Goal: Task Accomplishment & Management: Use online tool/utility

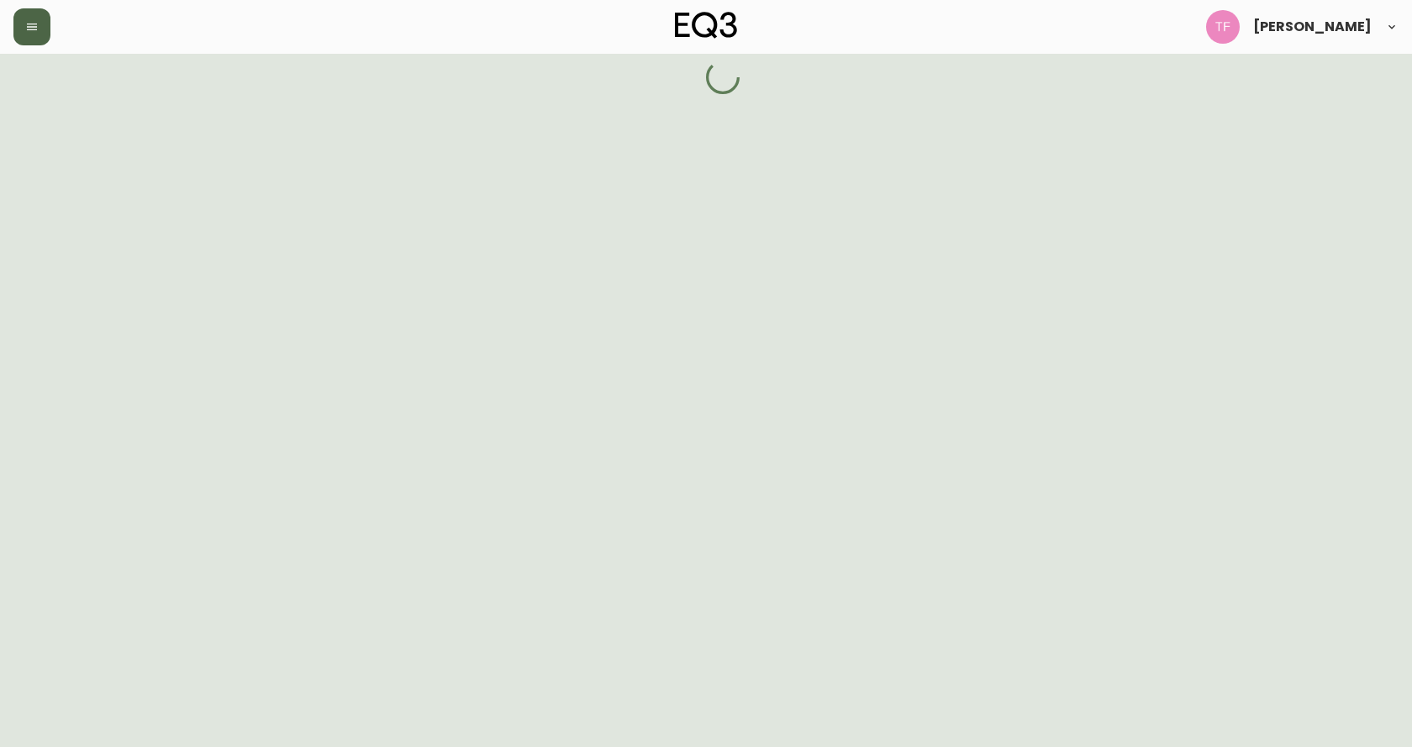
click at [44, 37] on button "button" at bounding box center [31, 26] width 37 height 37
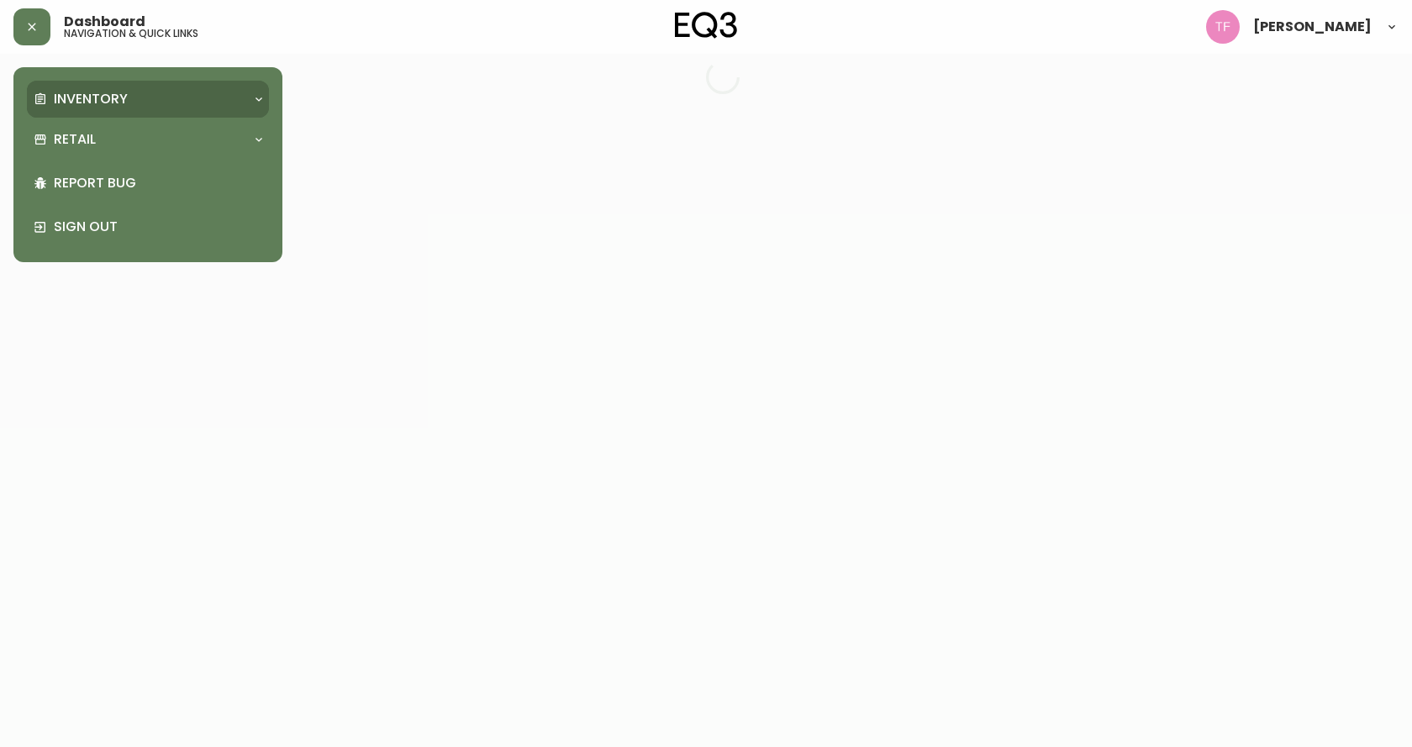
click at [71, 99] on p "Inventory" at bounding box center [91, 99] width 74 height 18
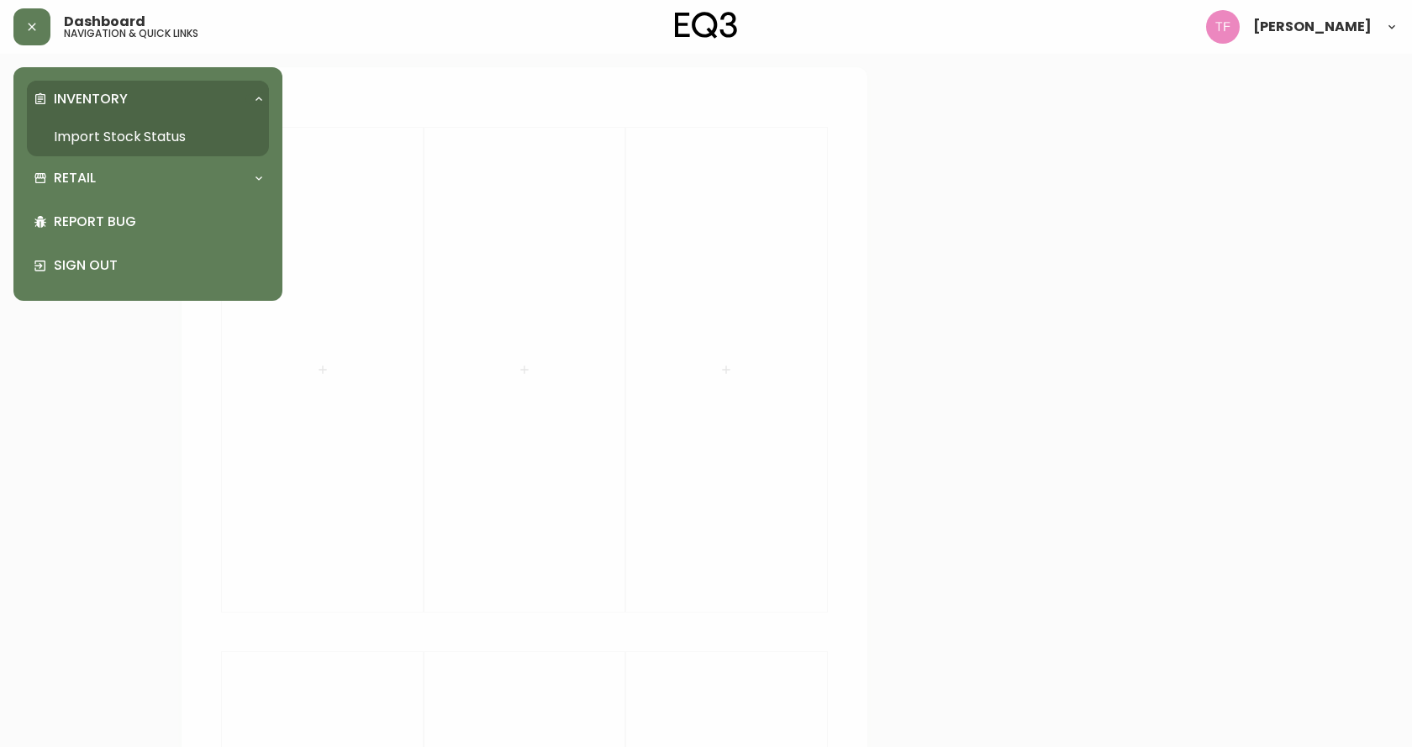
click at [198, 141] on link "Import Stock Status" at bounding box center [148, 137] width 242 height 39
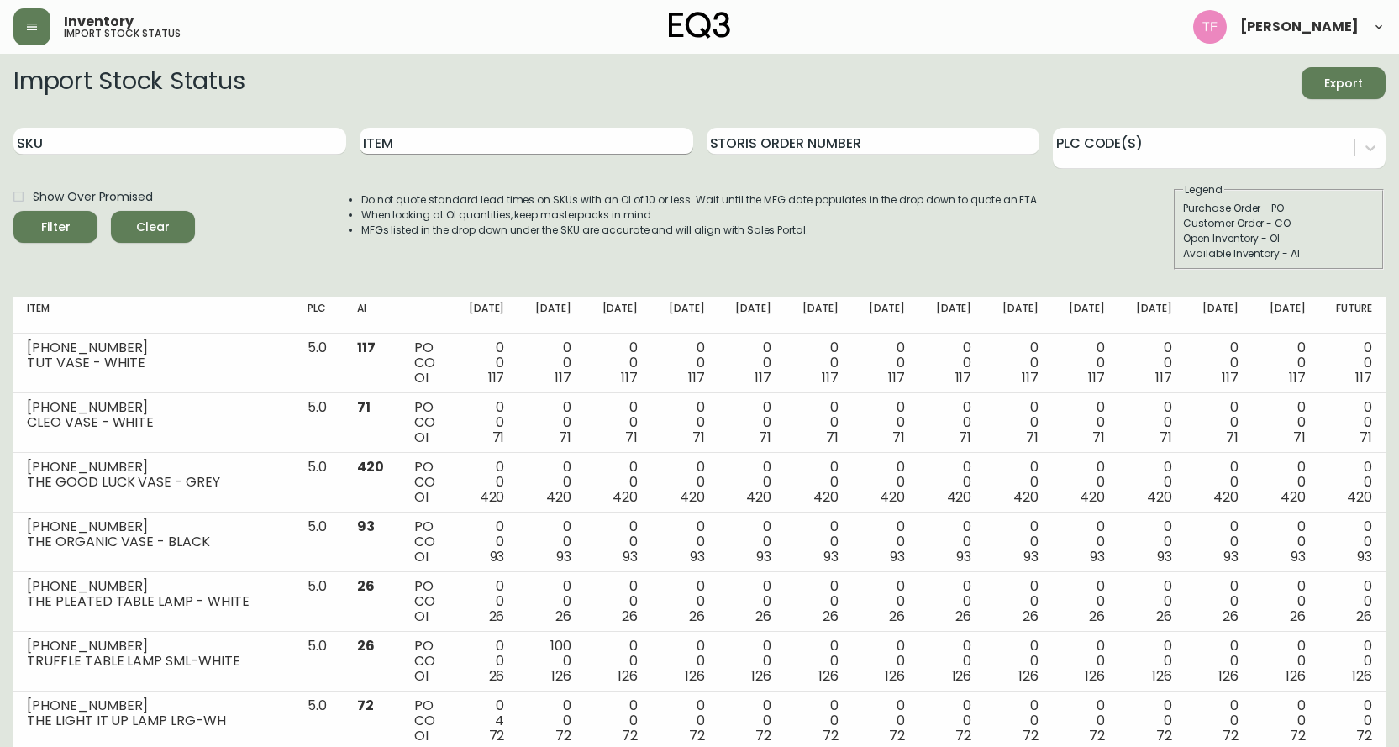
click at [421, 153] on input "Item" at bounding box center [526, 141] width 333 height 27
type input "sage"
click at [13, 211] on button "Filter" at bounding box center [55, 227] width 84 height 32
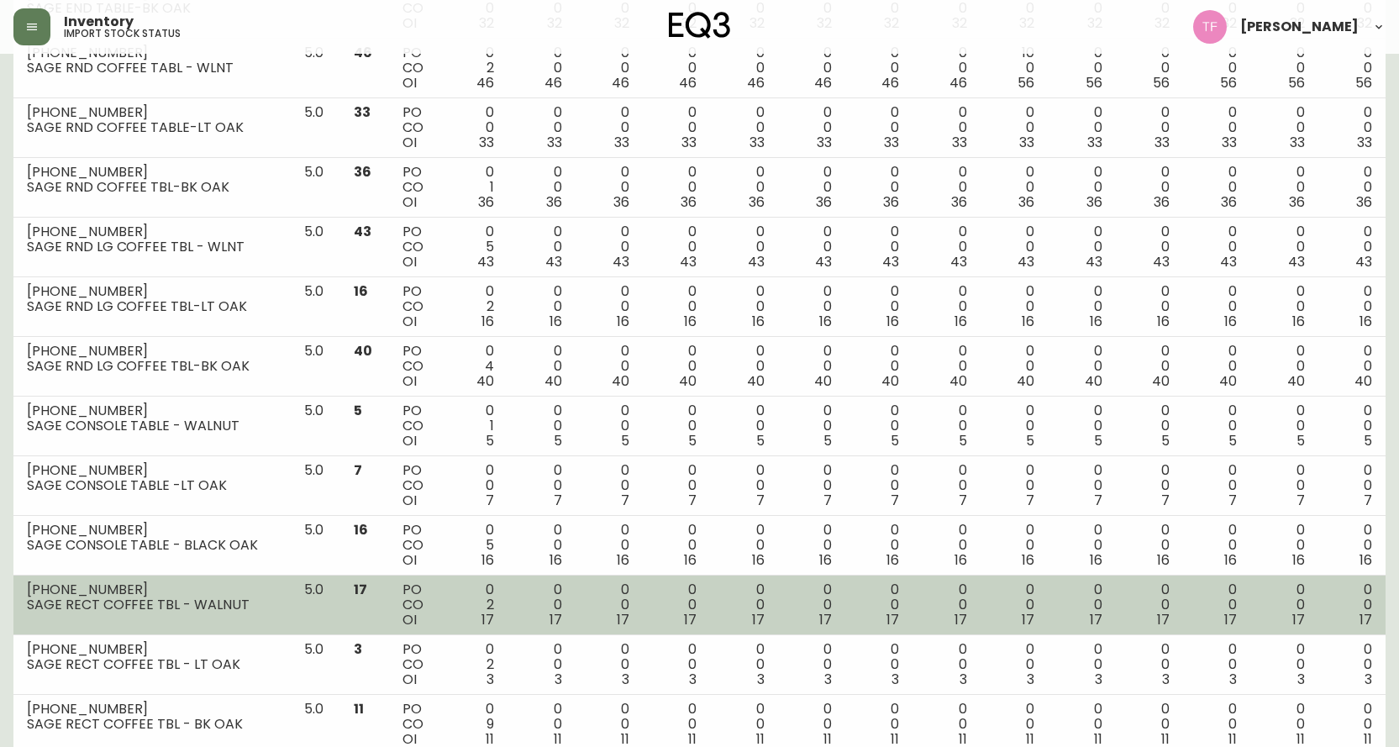
scroll to position [504, 0]
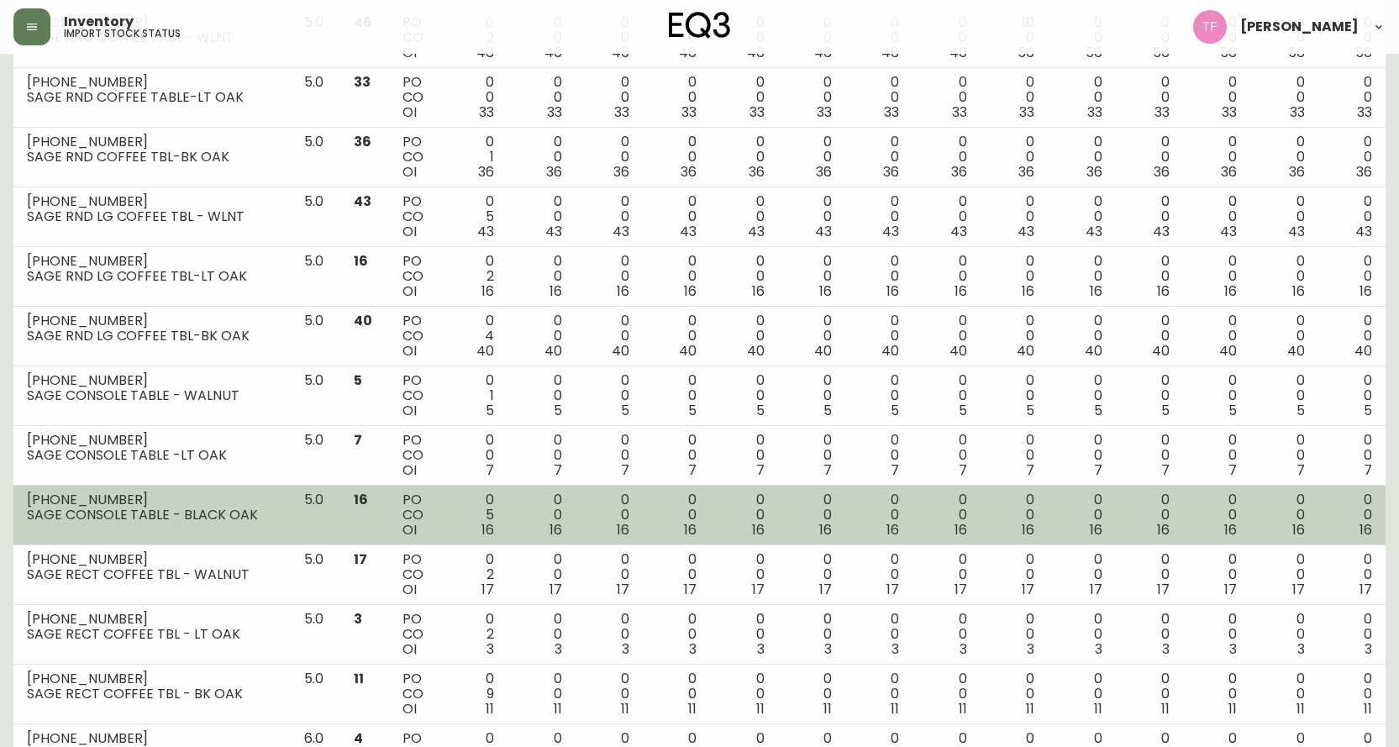
click at [370, 521] on td "16" at bounding box center [364, 516] width 49 height 60
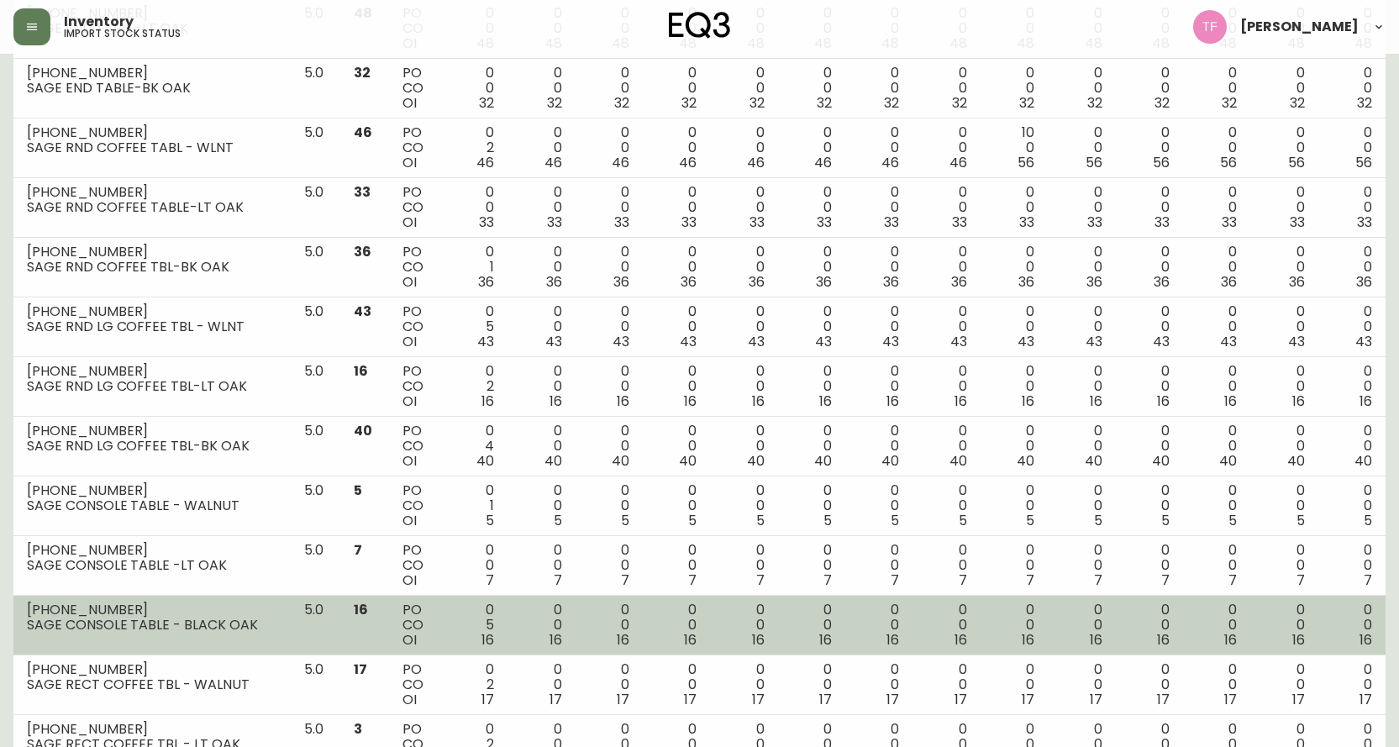
scroll to position [420, 0]
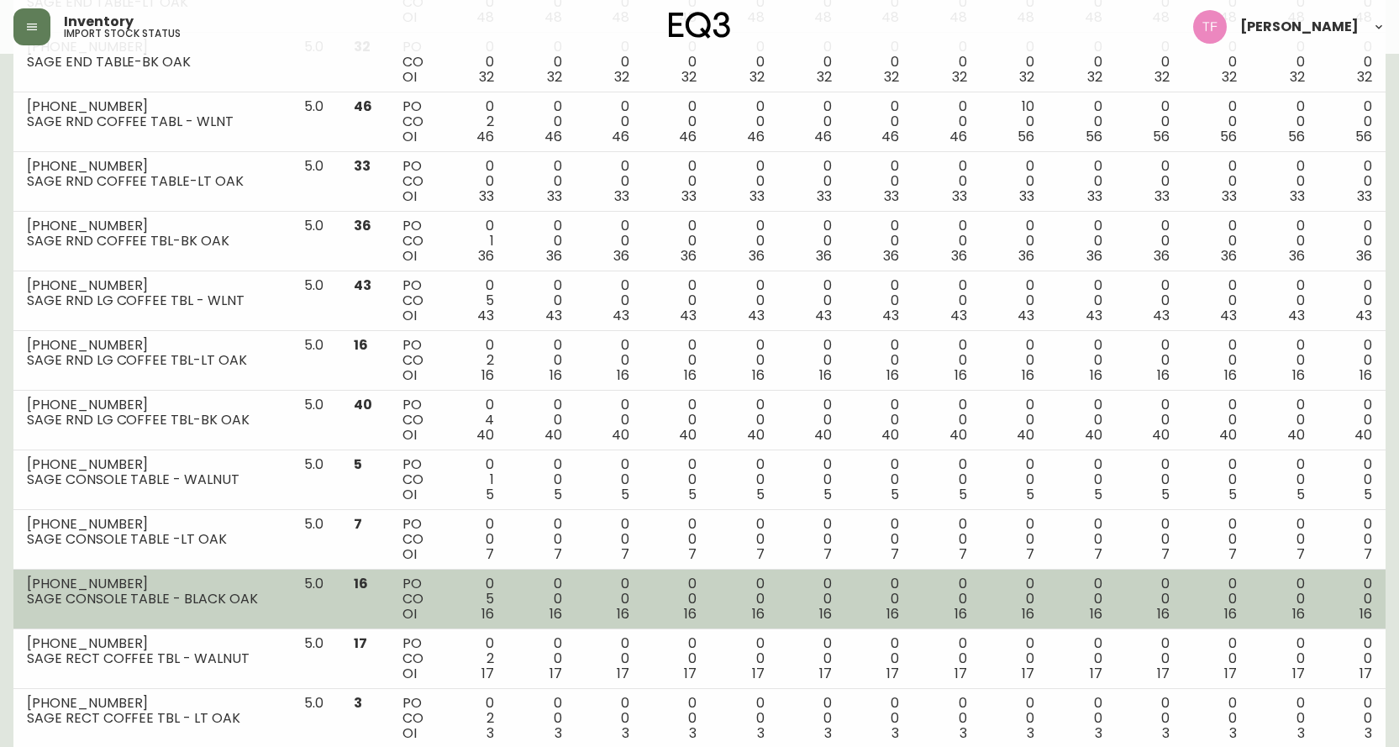
click at [503, 610] on td "0 5 16" at bounding box center [473, 600] width 67 height 60
click at [527, 609] on div "0 0 16" at bounding box center [541, 598] width 40 height 45
click at [537, 609] on div "0 0 16" at bounding box center [541, 598] width 40 height 45
click at [291, 588] on td "5.0" at bounding box center [316, 600] width 50 height 60
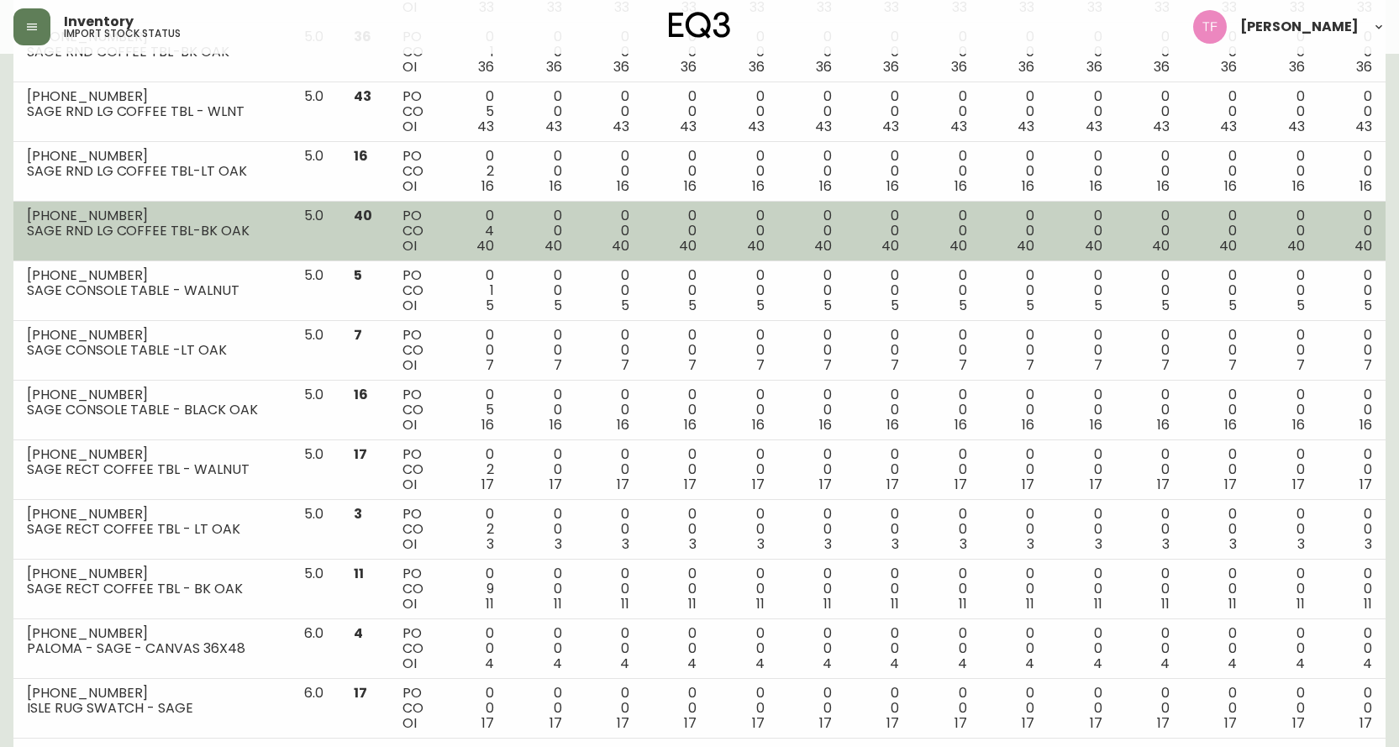
scroll to position [638, 0]
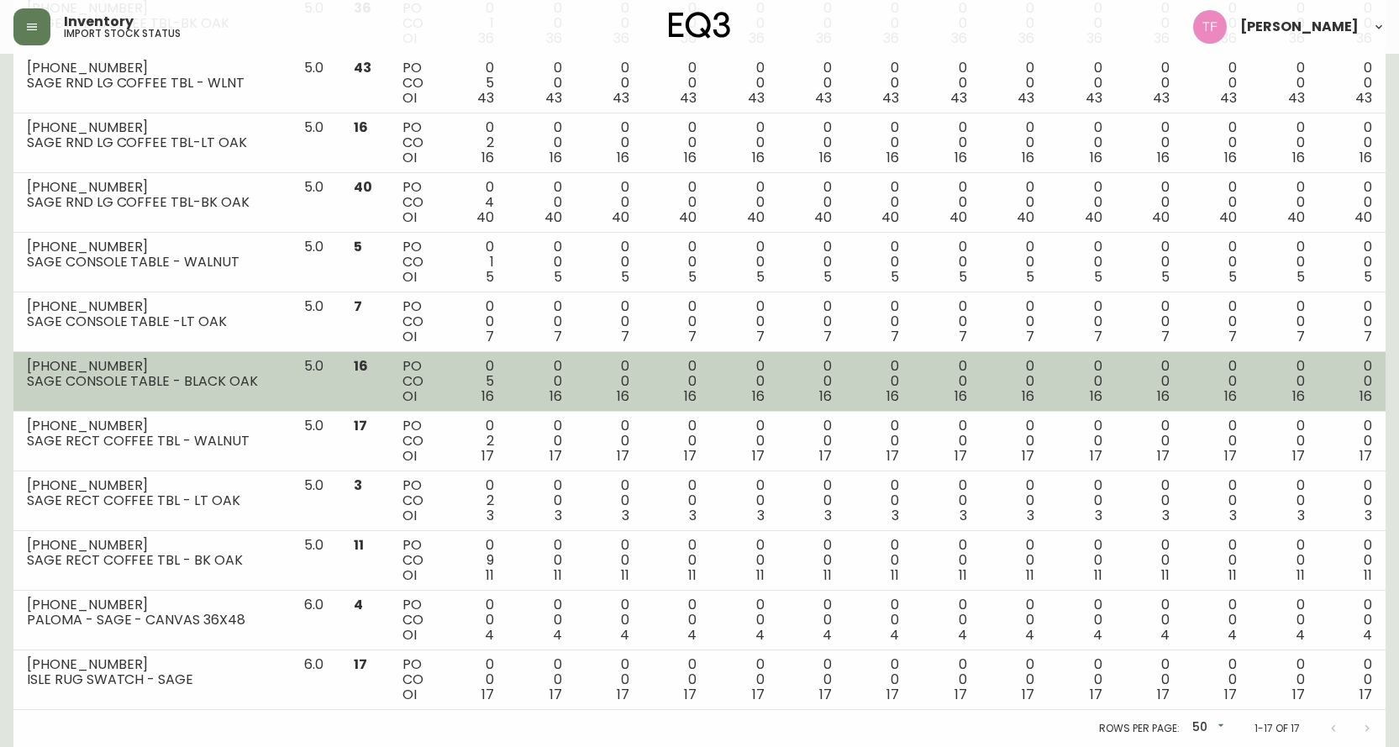
click at [340, 373] on td "5.0" at bounding box center [316, 382] width 50 height 60
drag, startPoint x: 260, startPoint y: 384, endPoint x: 26, endPoint y: 366, distance: 234.3
click at [26, 366] on td "[PHONE_NUMBER] SAGE CONSOLE TABLE - BLACK OAK" at bounding box center [151, 382] width 277 height 60
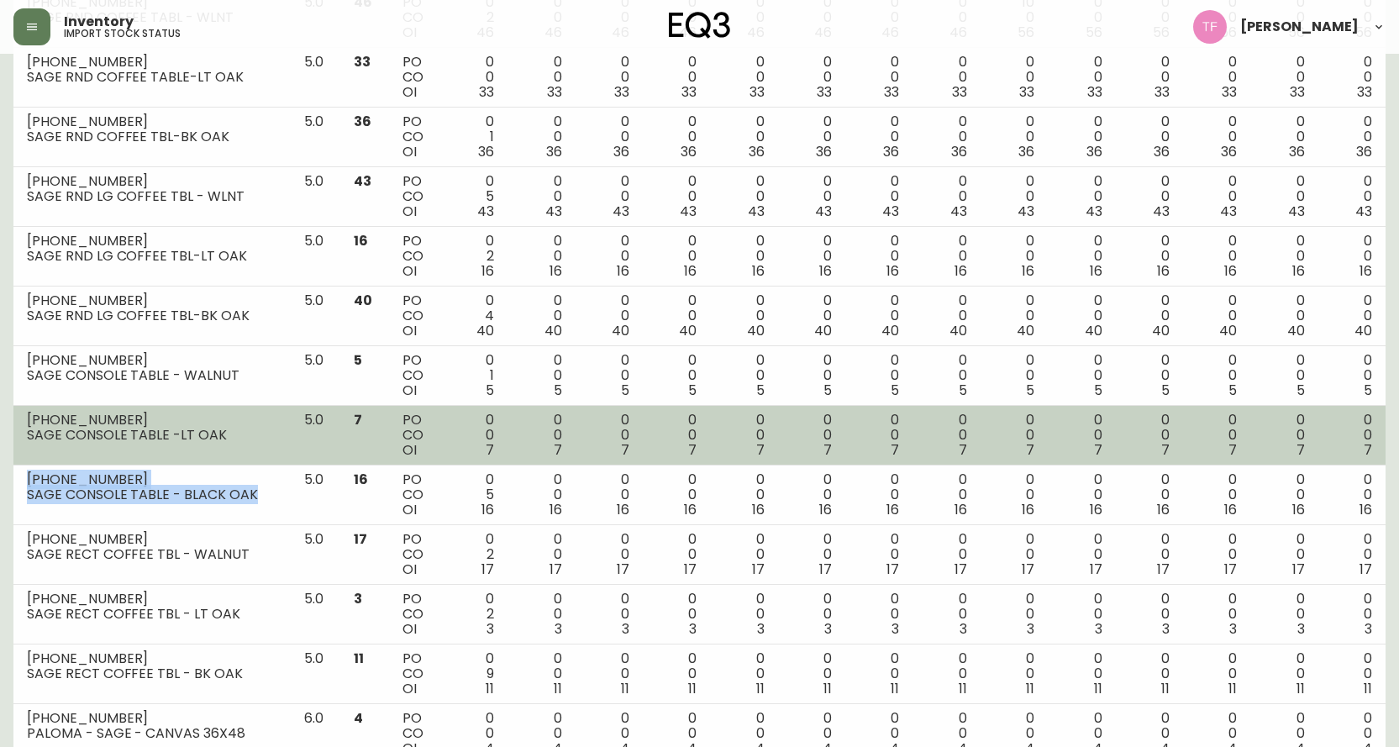
scroll to position [554, 0]
